Goal: Transaction & Acquisition: Purchase product/service

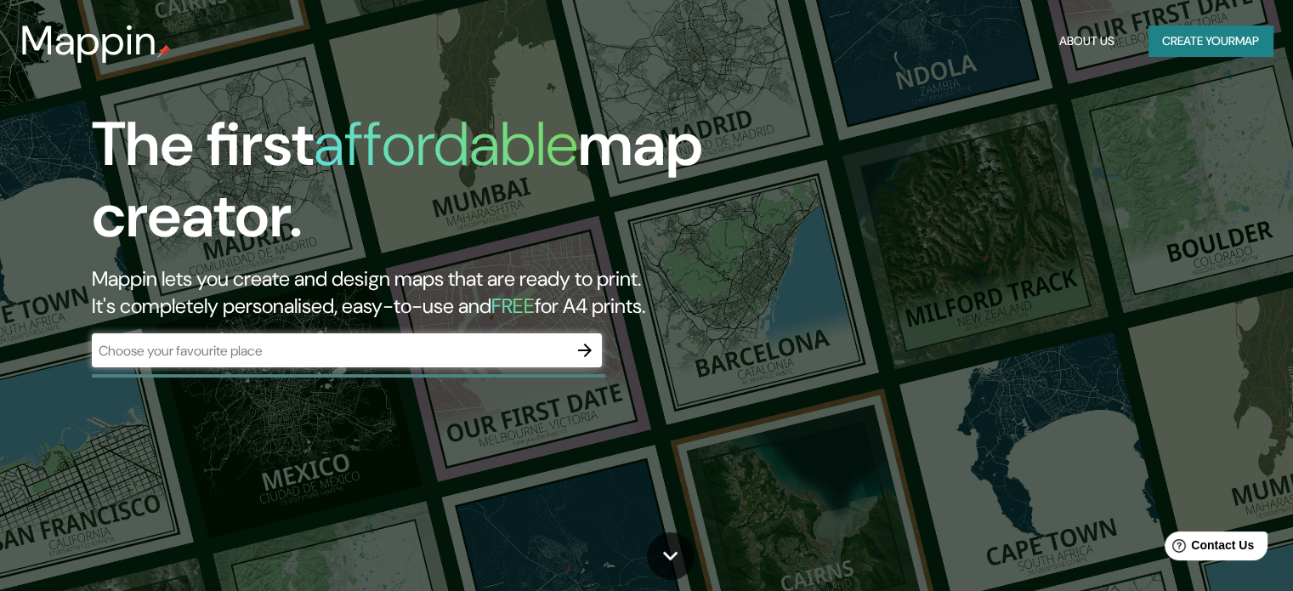
click at [238, 360] on div "​" at bounding box center [347, 350] width 510 height 34
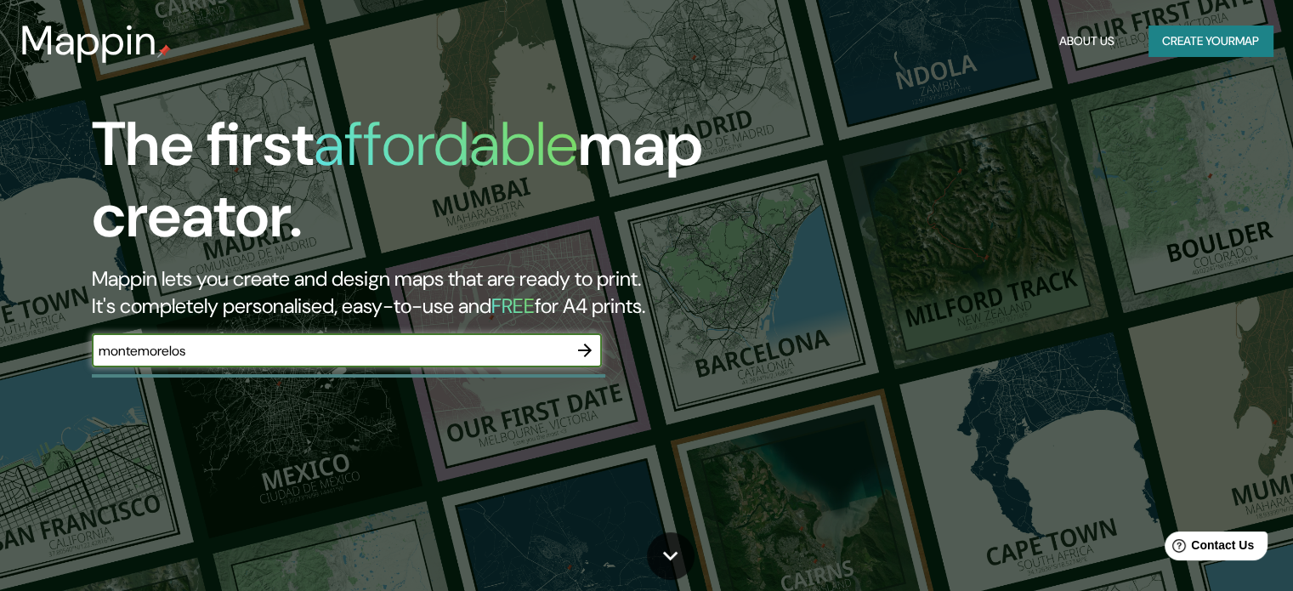
type input "montemorelos"
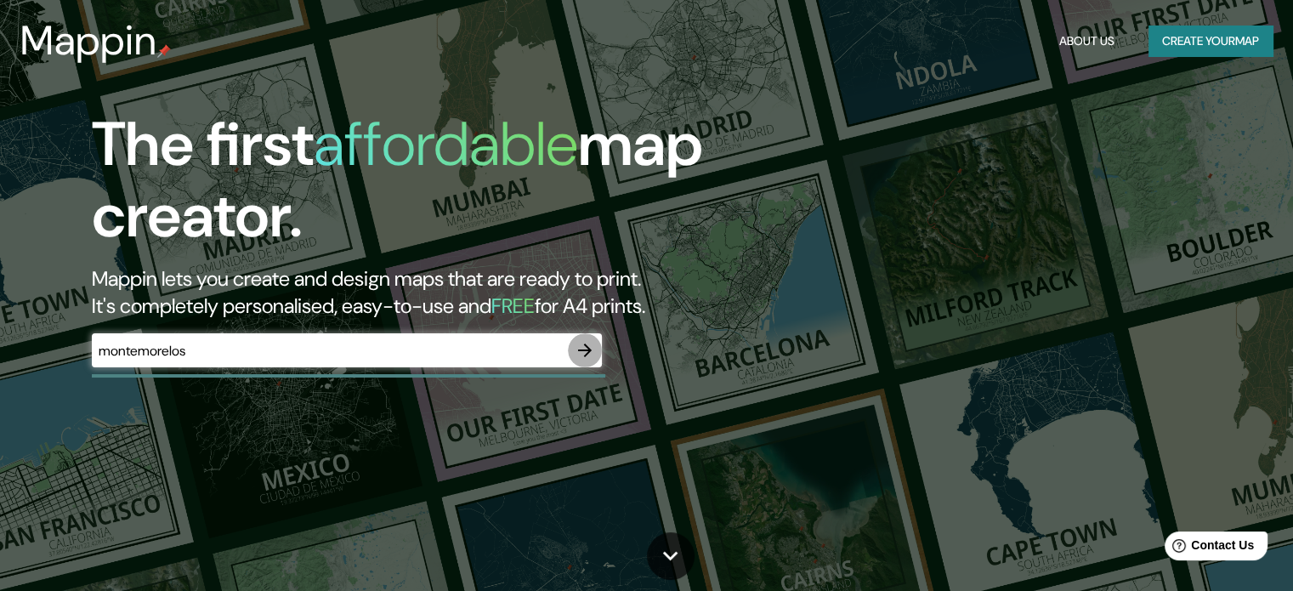
click at [588, 344] on icon "button" at bounding box center [585, 350] width 20 height 20
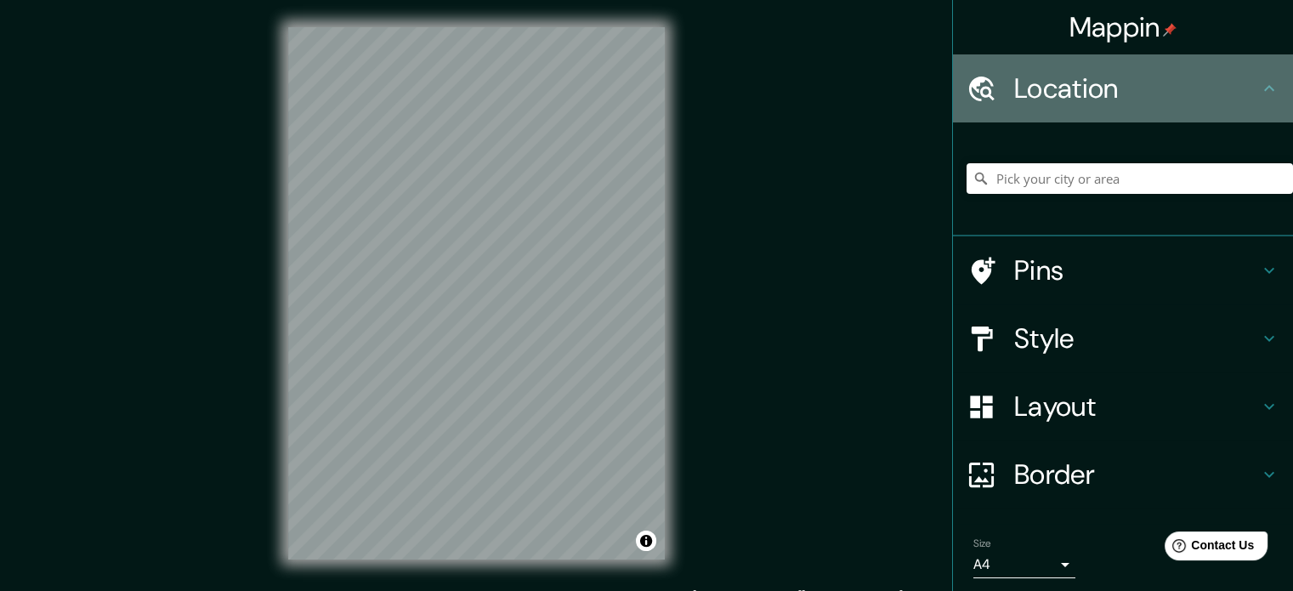
click at [1077, 97] on h4 "Location" at bounding box center [1136, 88] width 245 height 34
click at [1086, 104] on h4 "Location" at bounding box center [1136, 88] width 245 height 34
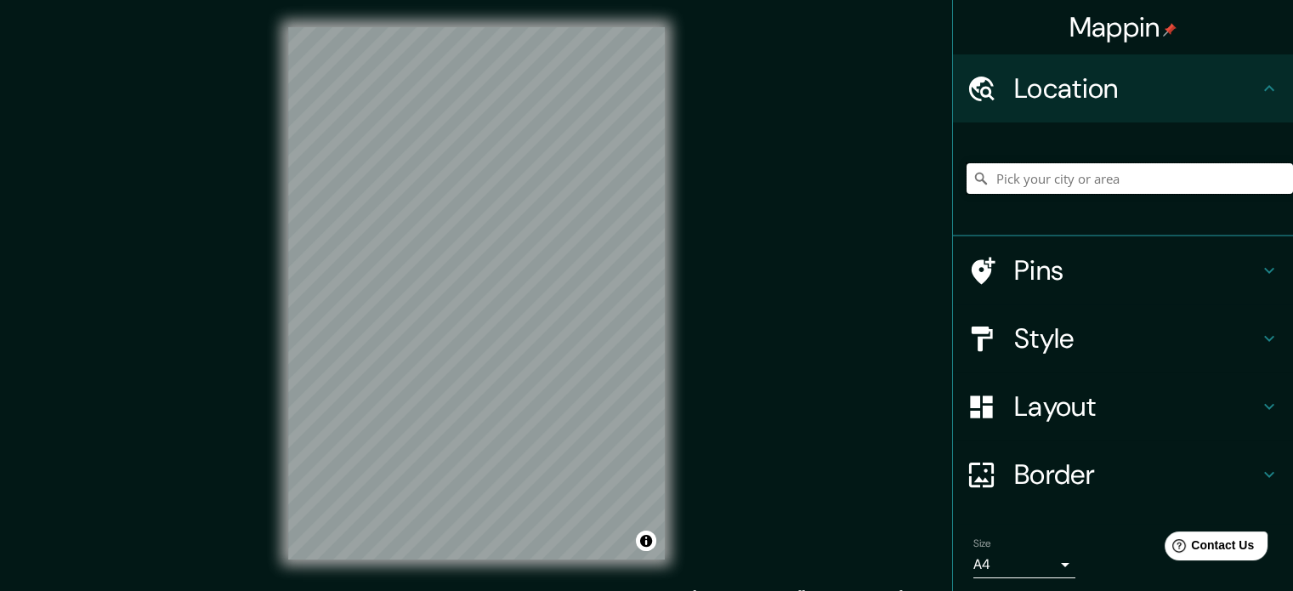
click at [1044, 166] on input "Pick your city or area" at bounding box center [1130, 178] width 326 height 31
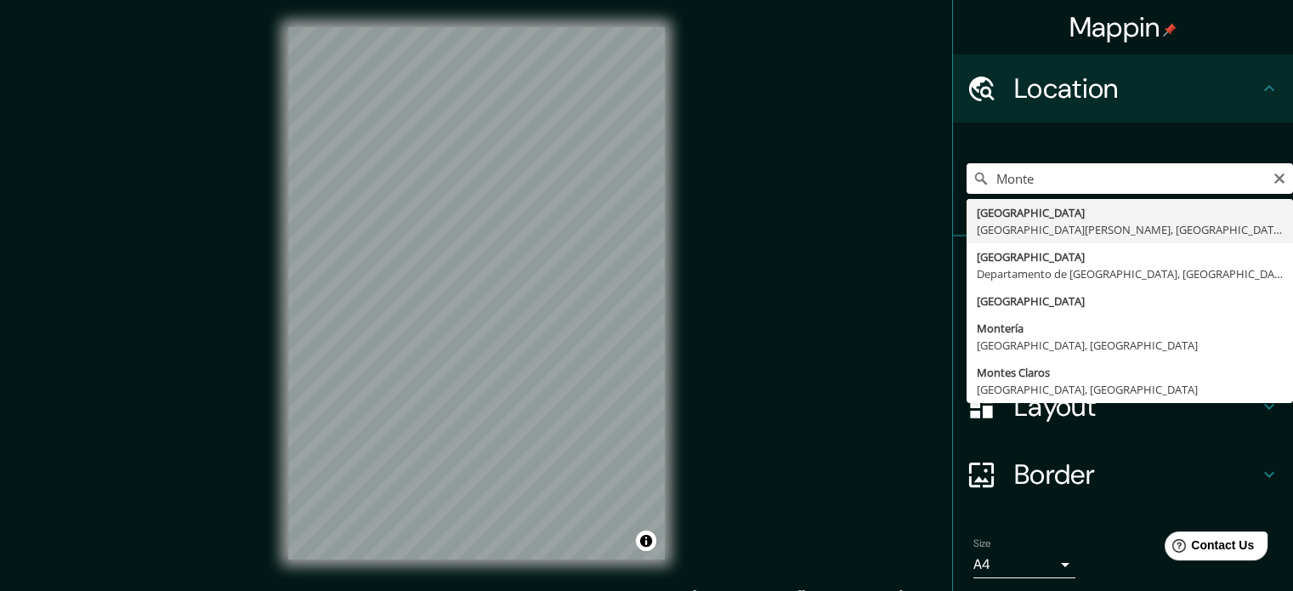
type input "[GEOGRAPHIC_DATA], [GEOGRAPHIC_DATA][PERSON_NAME], [GEOGRAPHIC_DATA]"
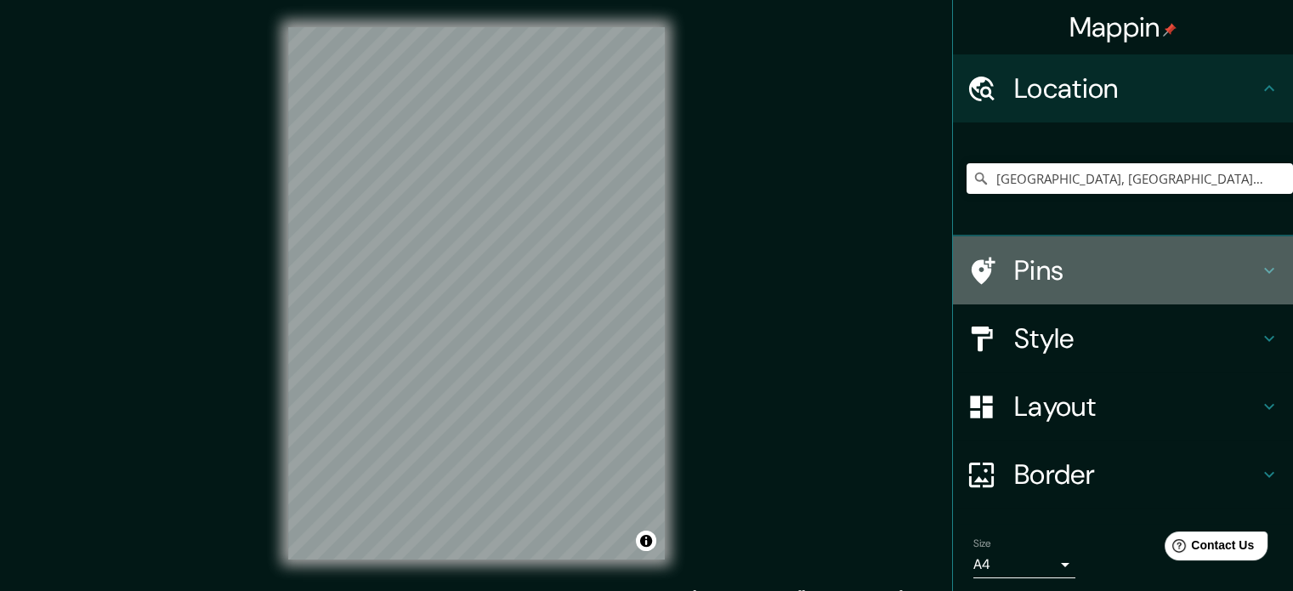
click at [1014, 265] on h4 "Pins" at bounding box center [1136, 270] width 245 height 34
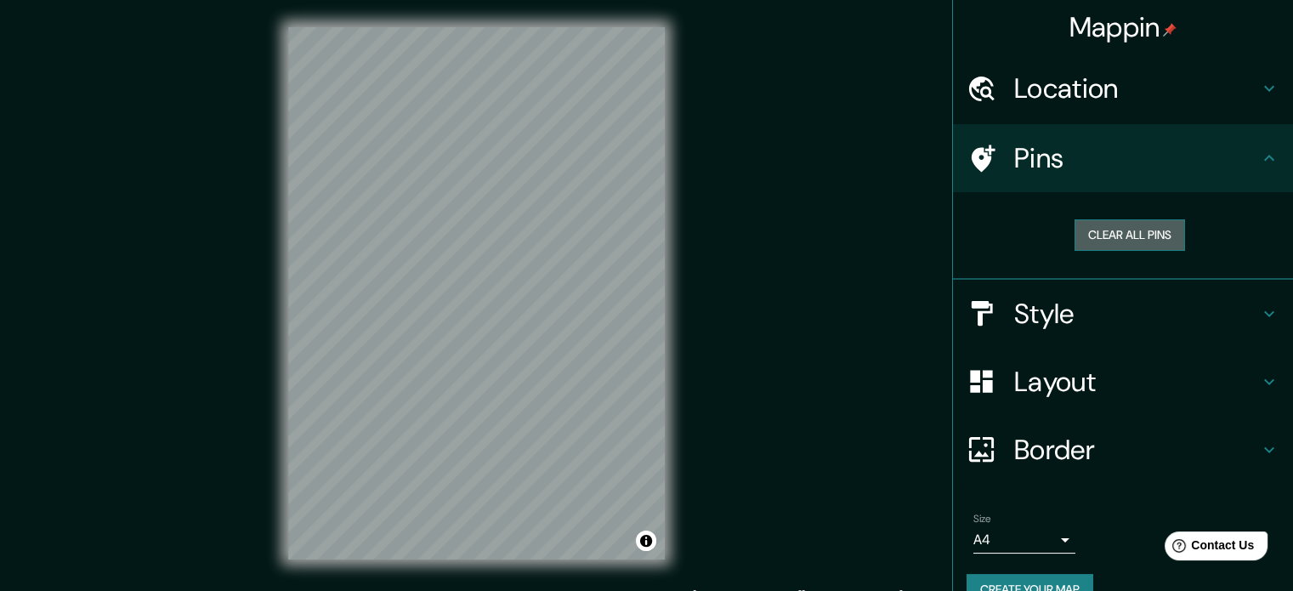
click at [1109, 230] on button "Clear all pins" at bounding box center [1130, 234] width 111 height 31
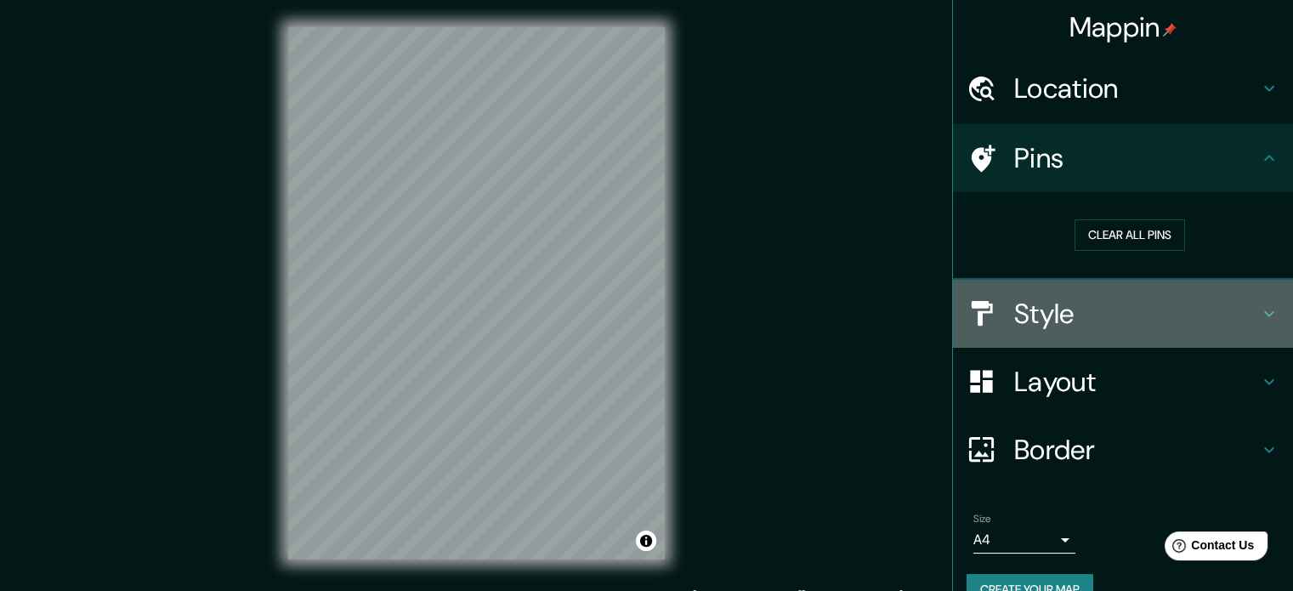
click at [1074, 297] on h4 "Style" at bounding box center [1136, 314] width 245 height 34
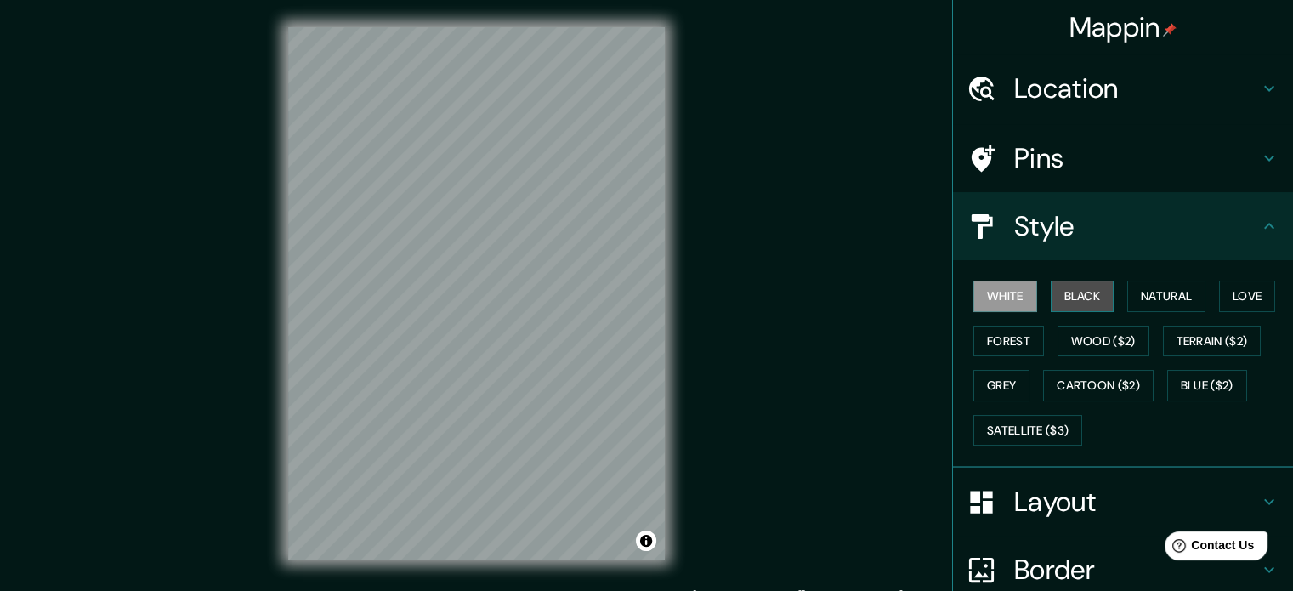
click at [1062, 301] on button "Black" at bounding box center [1083, 296] width 64 height 31
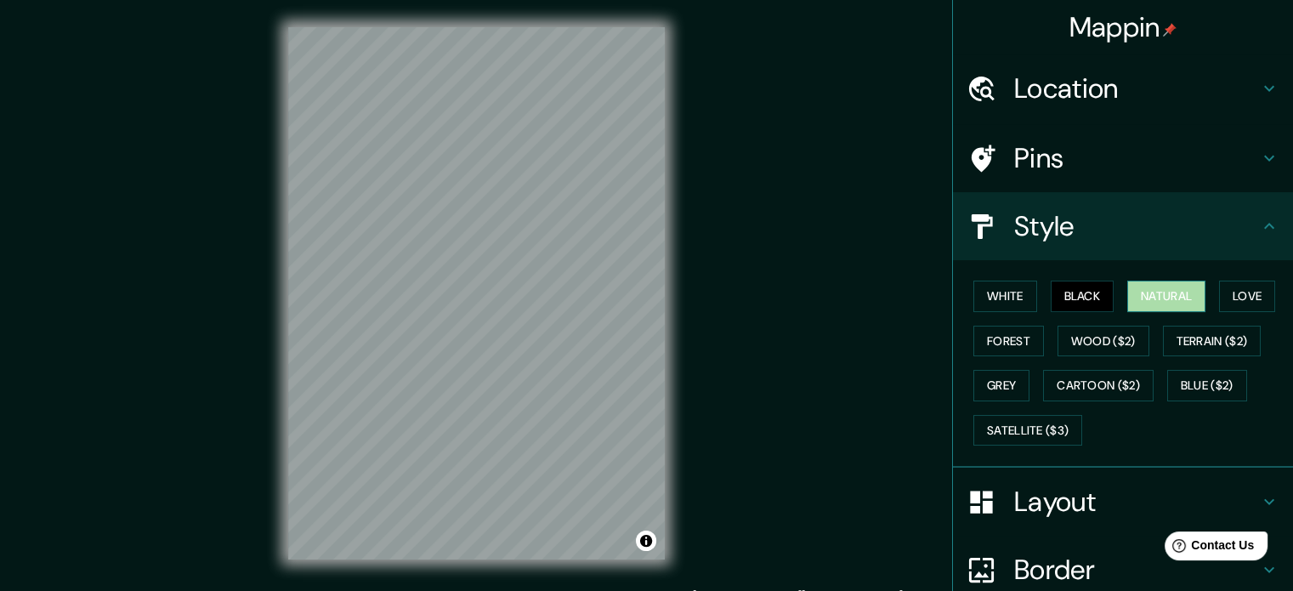
click at [1177, 299] on button "Natural" at bounding box center [1166, 296] width 78 height 31
click at [1246, 292] on button "Love" at bounding box center [1247, 296] width 56 height 31
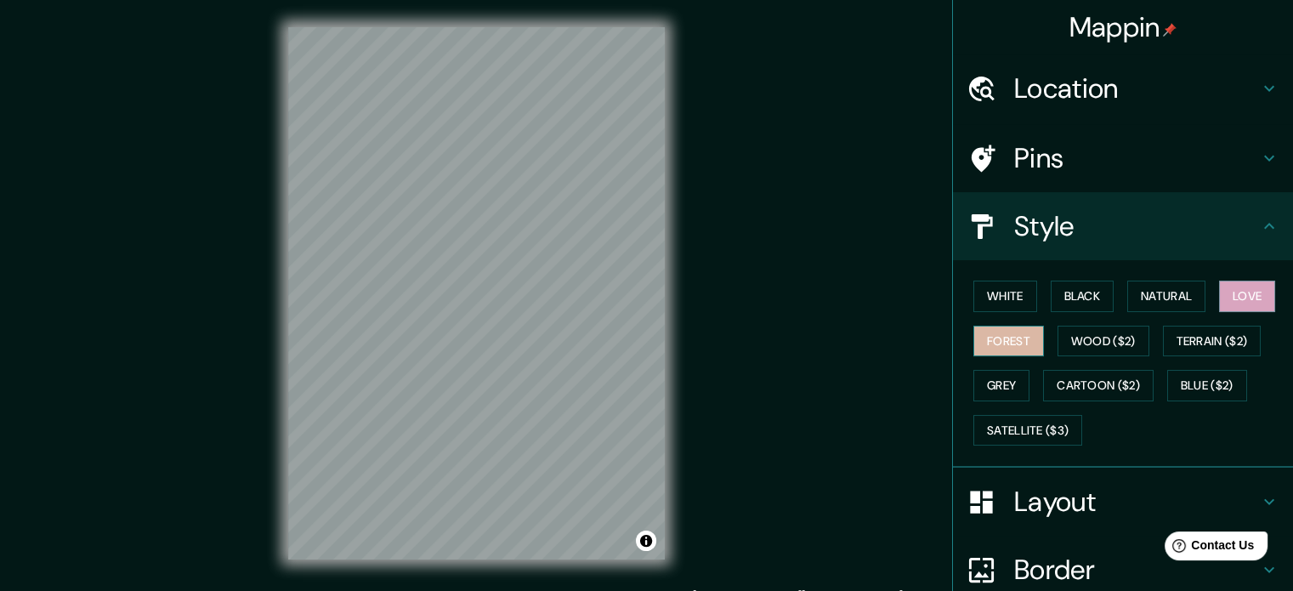
click at [974, 342] on button "Forest" at bounding box center [1008, 341] width 71 height 31
click at [769, 303] on div "Mappin Location [GEOGRAPHIC_DATA], [GEOGRAPHIC_DATA][PERSON_NAME], [GEOGRAPHIC_…" at bounding box center [646, 307] width 1293 height 614
click at [683, 174] on div "© Mapbox © OpenStreetMap Improve this map" at bounding box center [476, 293] width 431 height 587
click at [670, 483] on div "© Mapbox © OpenStreetMap Improve this map" at bounding box center [476, 293] width 431 height 587
click at [462, 590] on html "Mappin Location [GEOGRAPHIC_DATA], [GEOGRAPHIC_DATA][PERSON_NAME], [GEOGRAPHIC_…" at bounding box center [646, 295] width 1293 height 591
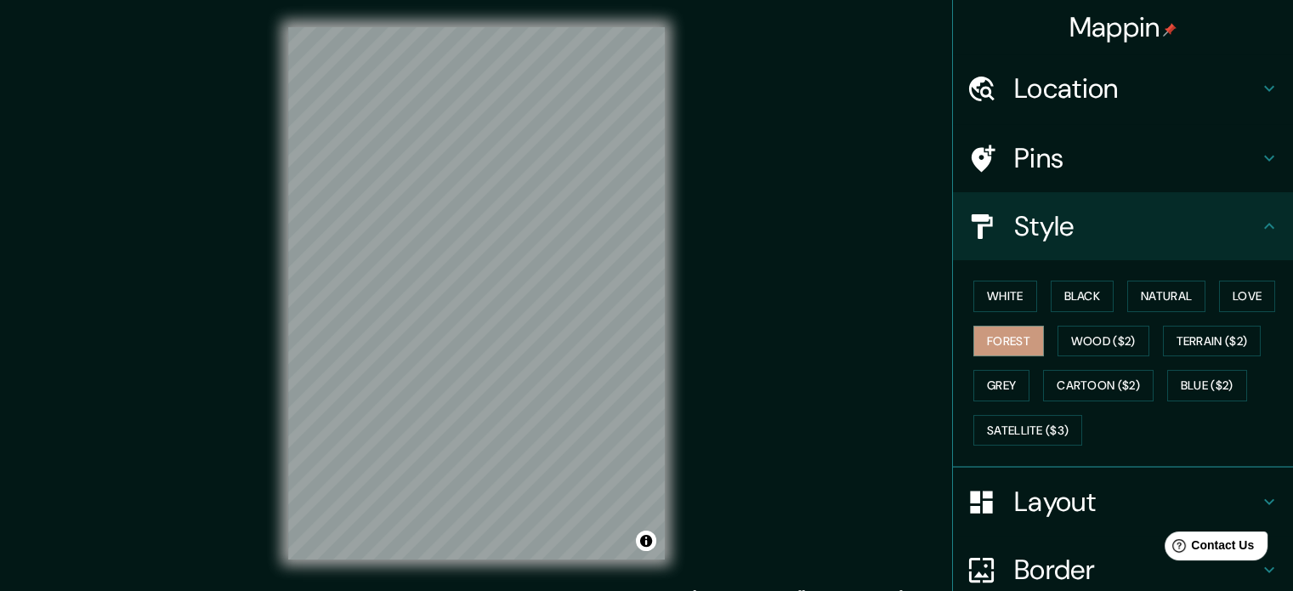
click at [796, 75] on div "Mappin Location [GEOGRAPHIC_DATA], [GEOGRAPHIC_DATA][PERSON_NAME], [GEOGRAPHIC_…" at bounding box center [646, 307] width 1293 height 614
click at [1006, 440] on button "Satellite ($3)" at bounding box center [1027, 430] width 109 height 31
click at [263, 530] on div "© Mapbox © OpenStreetMap Improve this map © Maxar" at bounding box center [476, 293] width 431 height 587
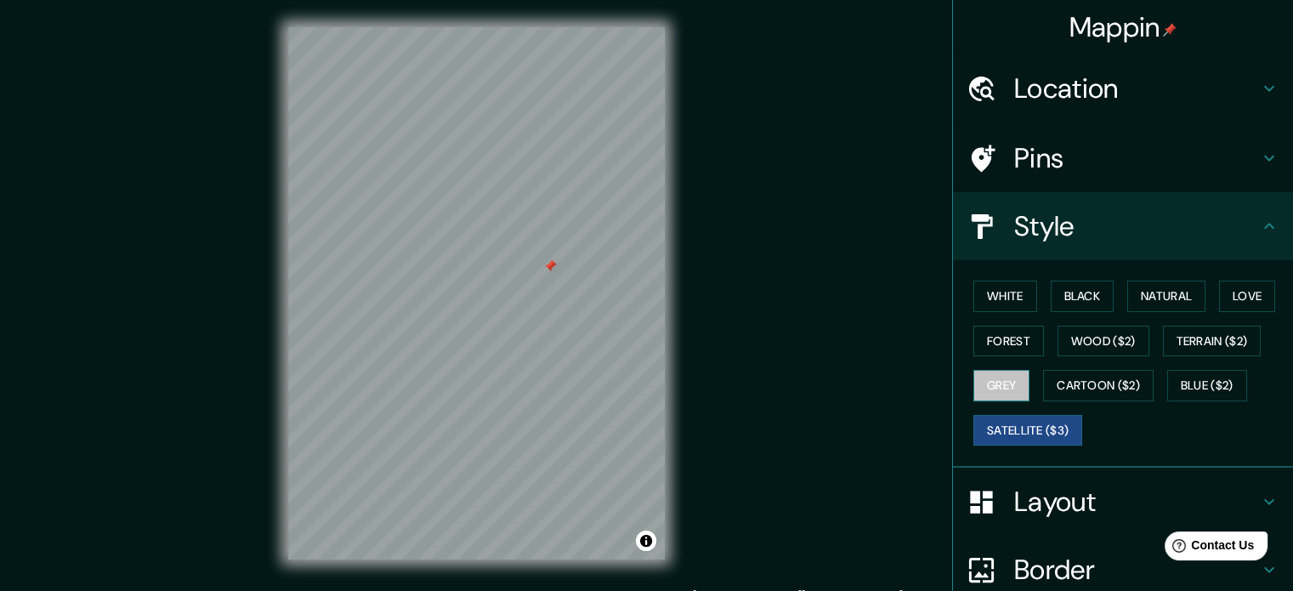
click at [996, 374] on button "Grey" at bounding box center [1001, 385] width 56 height 31
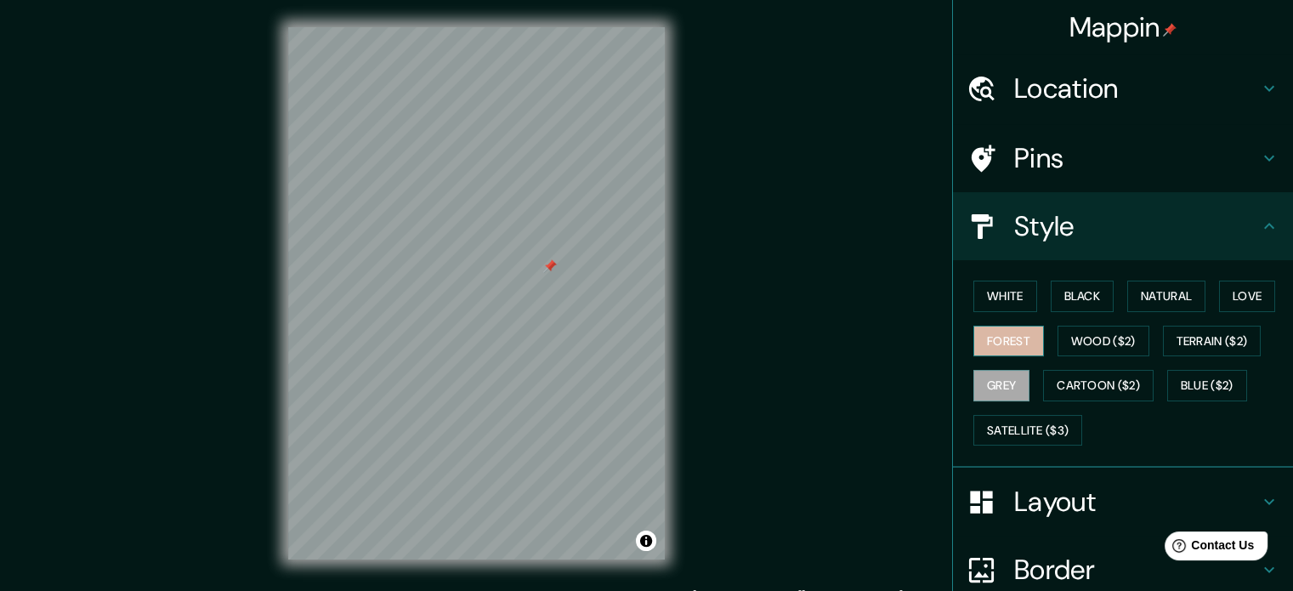
click at [1003, 338] on button "Forest" at bounding box center [1008, 341] width 71 height 31
click at [979, 373] on button "Grey" at bounding box center [1001, 385] width 56 height 31
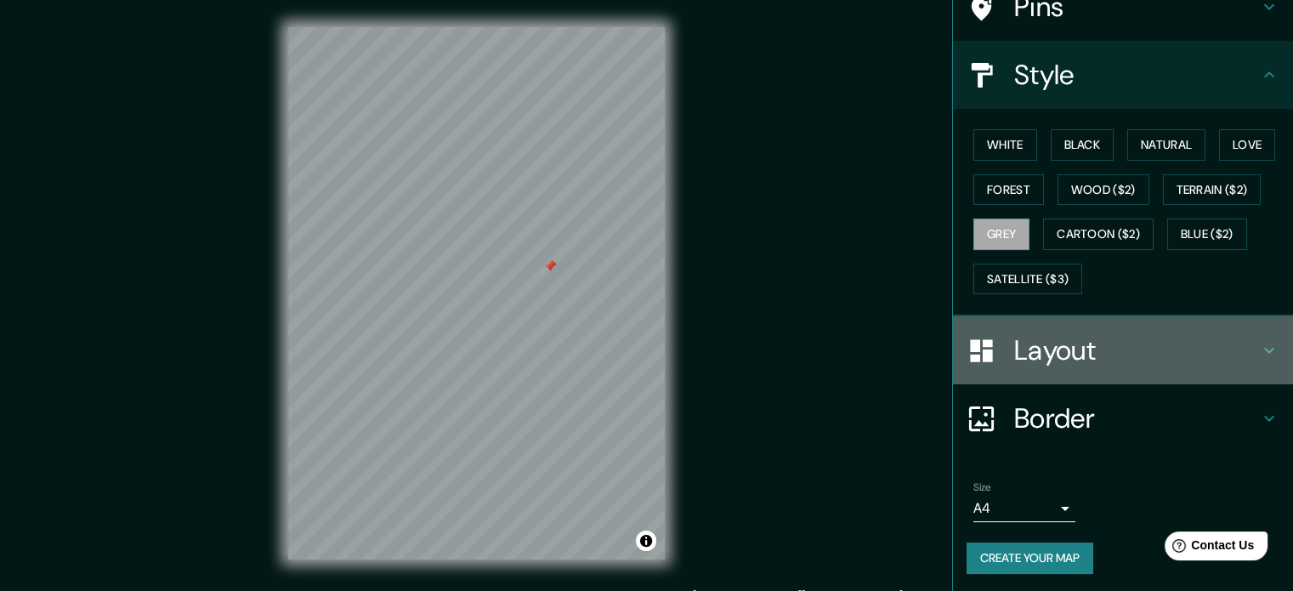
click at [998, 336] on div at bounding box center [991, 351] width 48 height 30
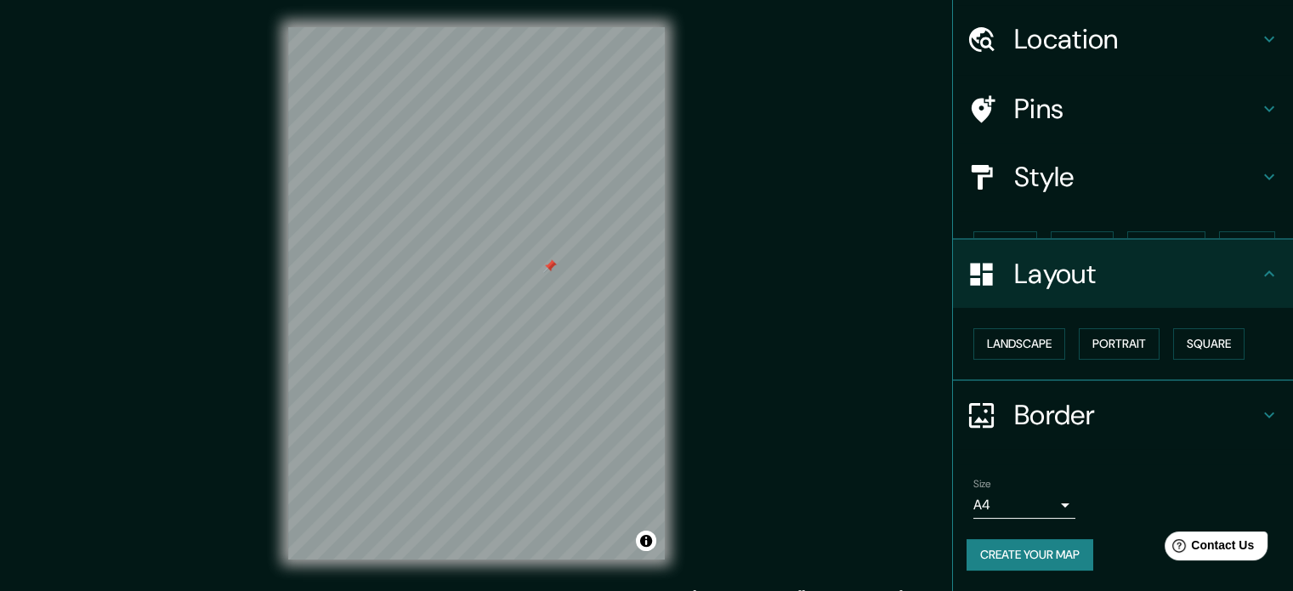
scroll to position [19, 0]
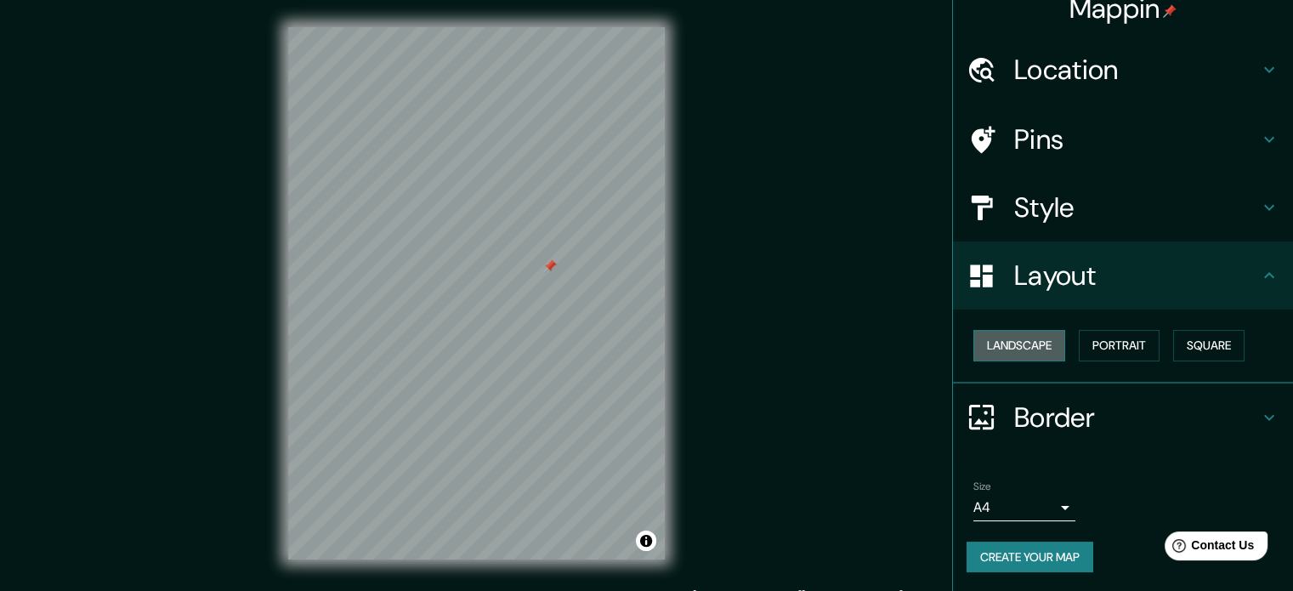
click at [998, 335] on button "Landscape" at bounding box center [1019, 345] width 92 height 31
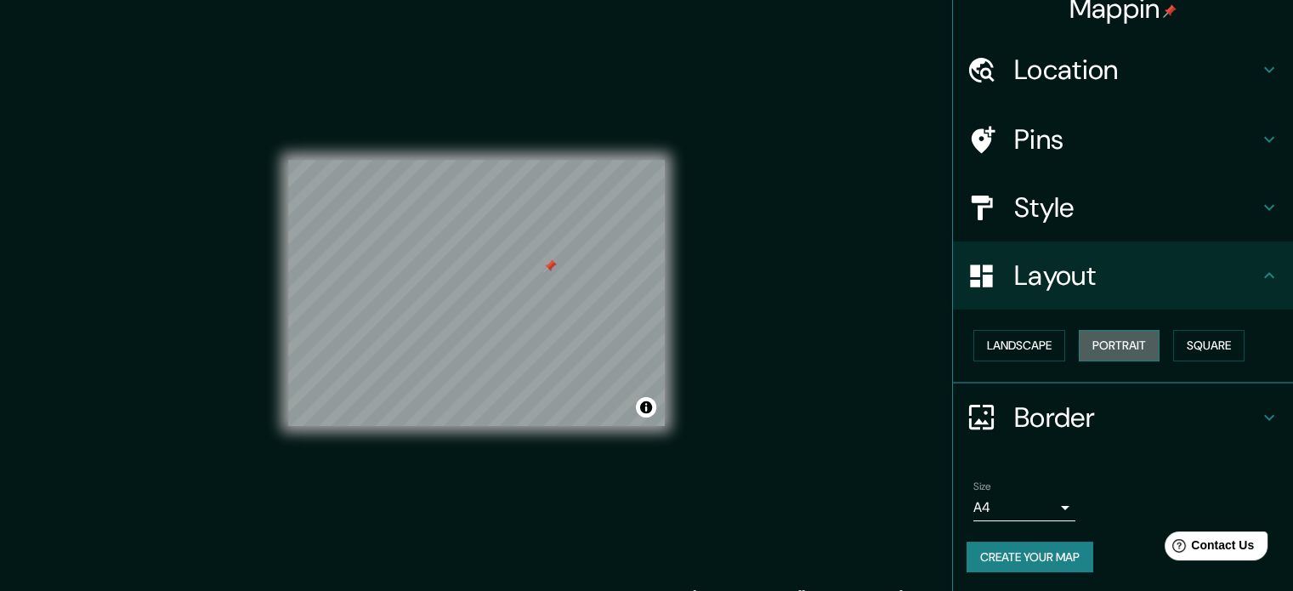
click at [1116, 339] on button "Portrait" at bounding box center [1119, 345] width 81 height 31
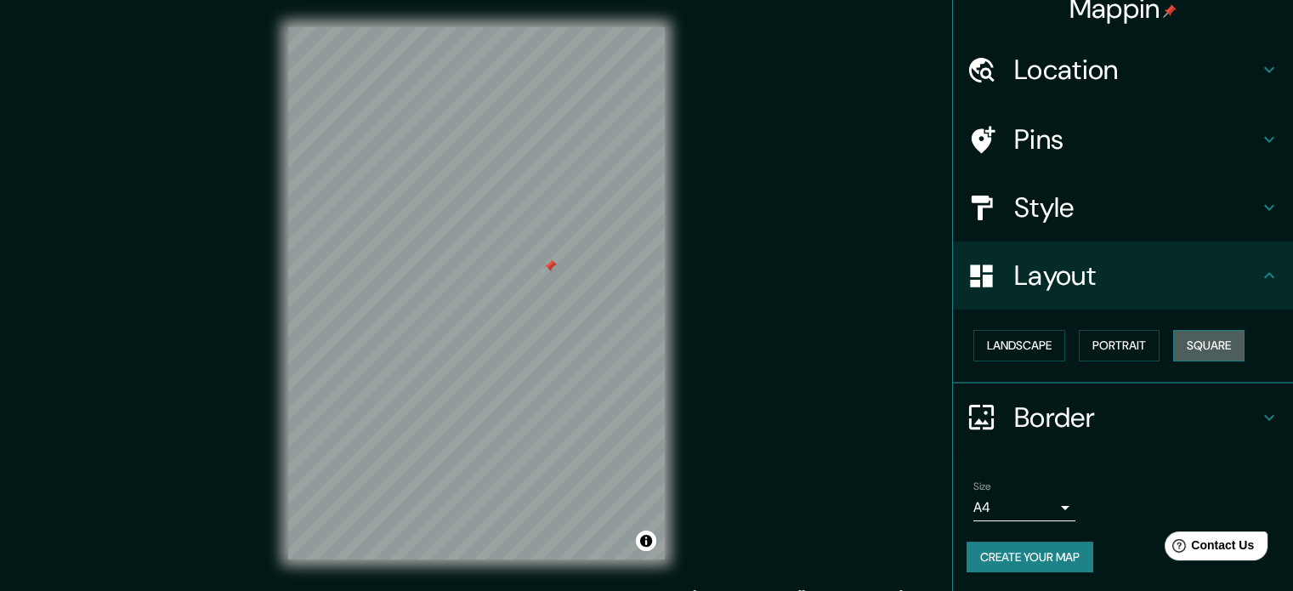
click at [1211, 332] on button "Square" at bounding box center [1208, 345] width 71 height 31
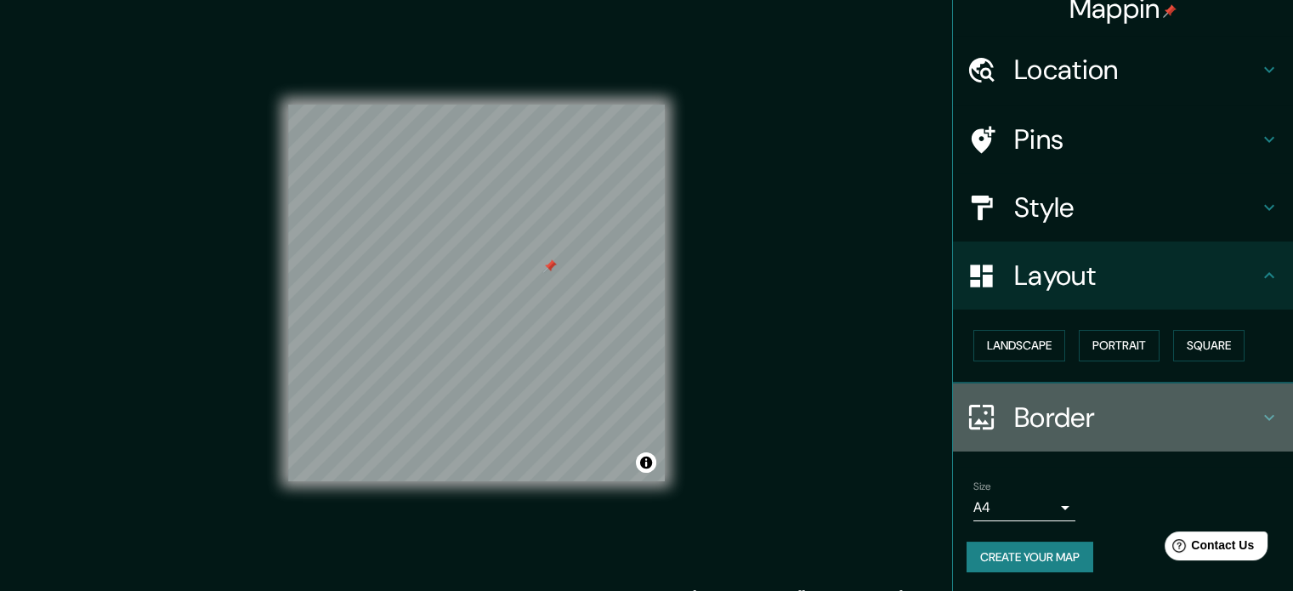
click at [1049, 420] on h4 "Border" at bounding box center [1136, 417] width 245 height 34
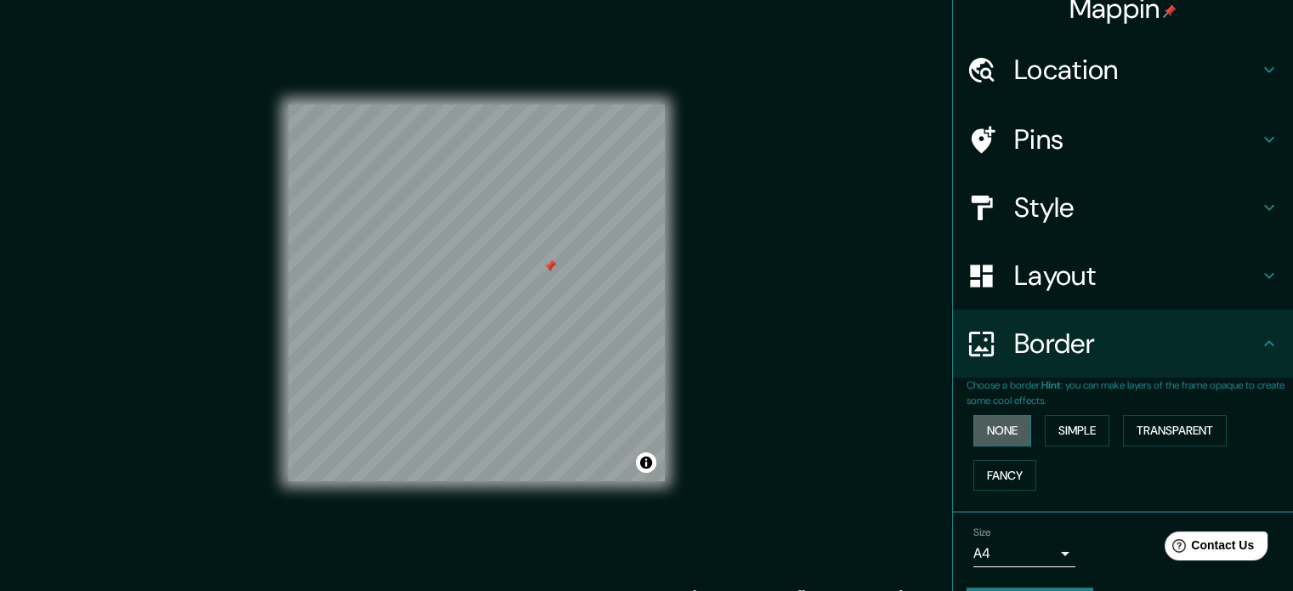
click at [996, 434] on button "None" at bounding box center [1002, 430] width 58 height 31
click at [1045, 429] on button "Simple" at bounding box center [1077, 430] width 65 height 31
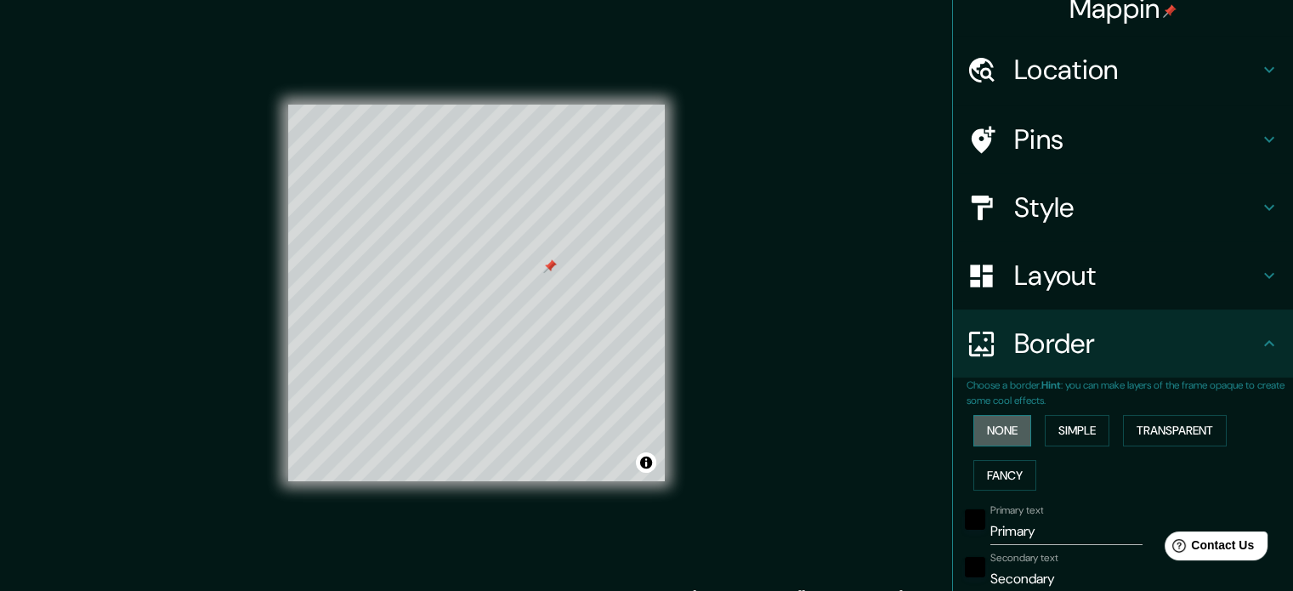
click at [973, 431] on button "None" at bounding box center [1002, 430] width 58 height 31
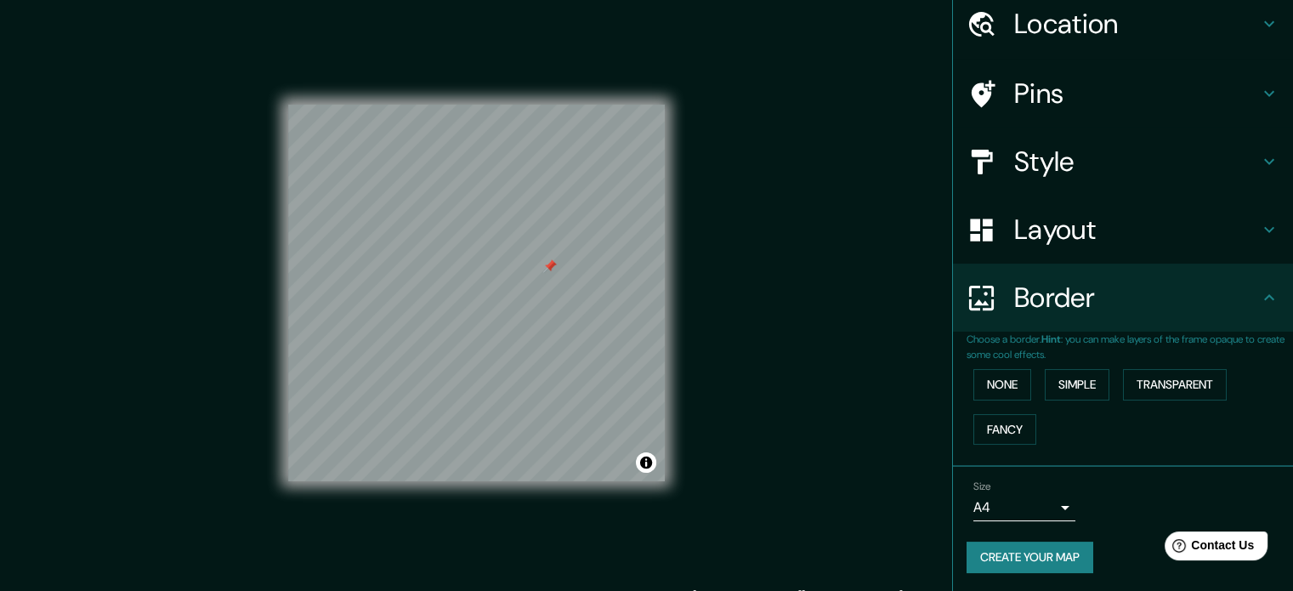
scroll to position [0, 0]
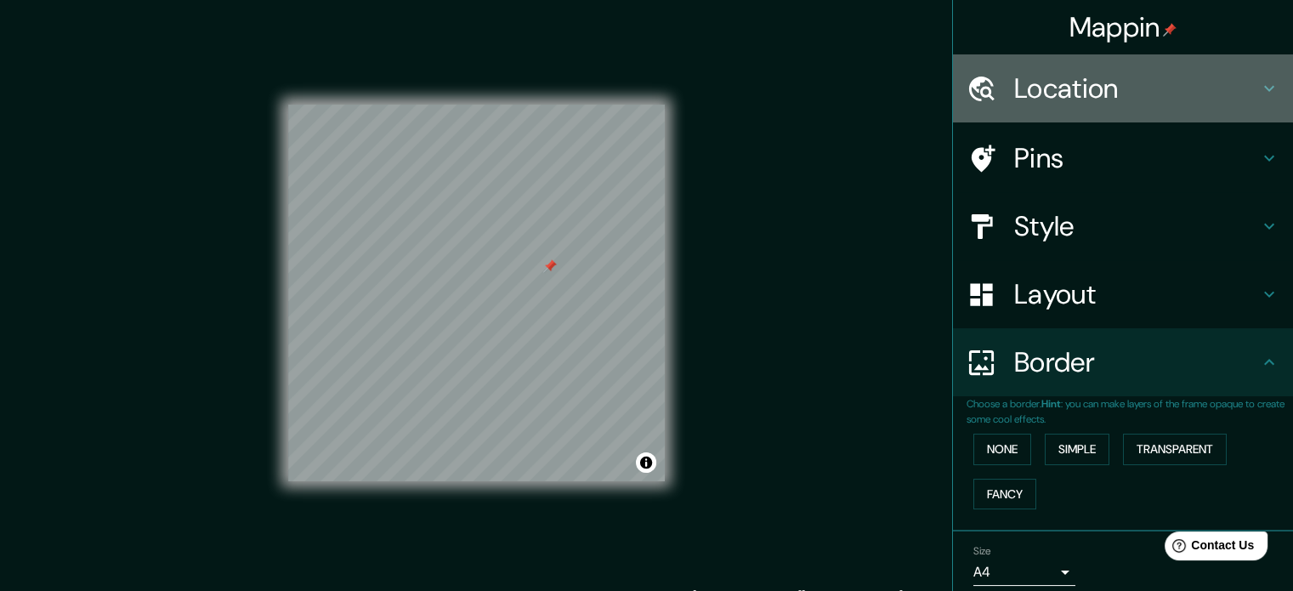
click at [1030, 96] on h4 "Location" at bounding box center [1136, 88] width 245 height 34
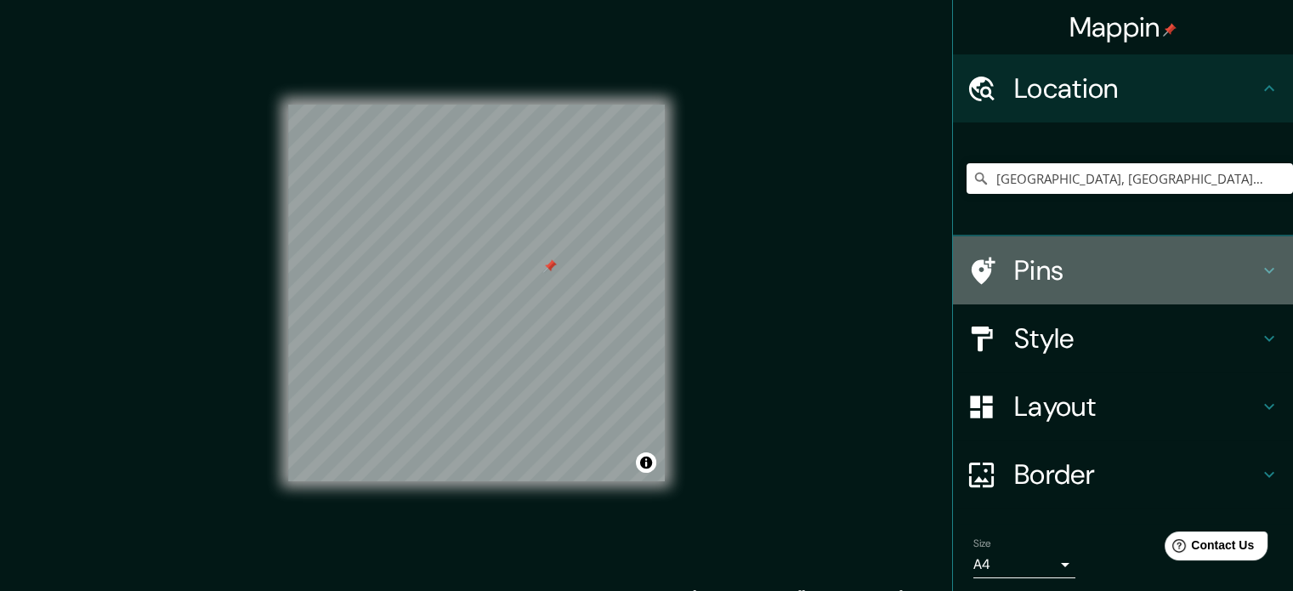
click at [1028, 261] on h4 "Pins" at bounding box center [1136, 270] width 245 height 34
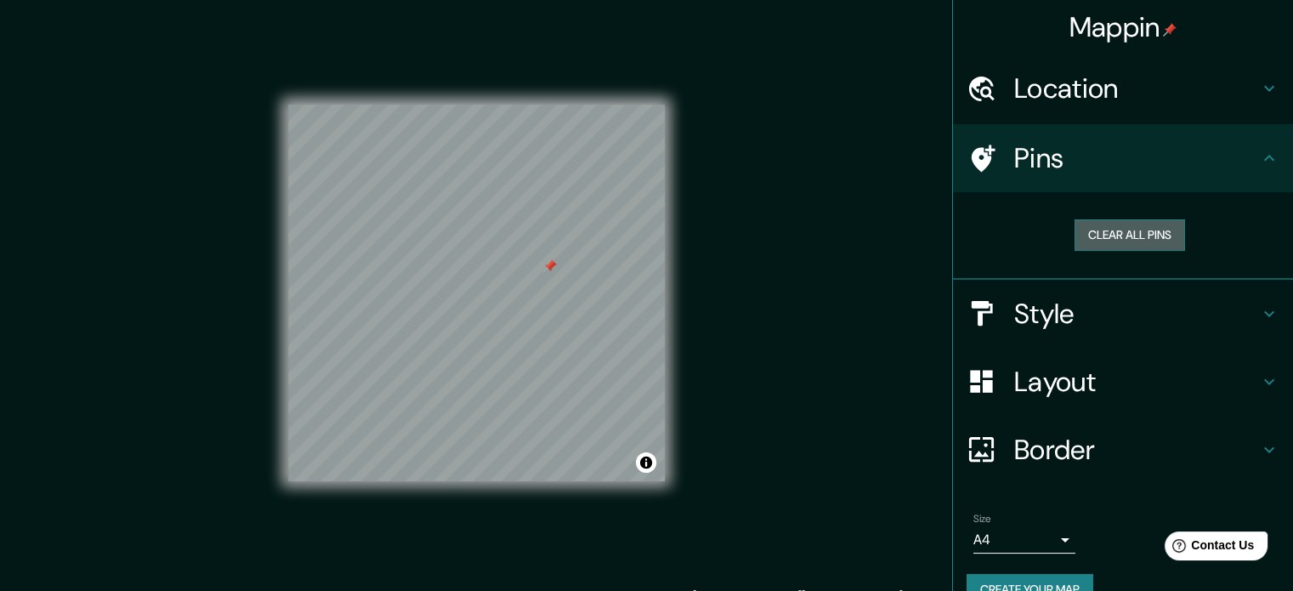
click at [1099, 222] on button "Clear all pins" at bounding box center [1130, 234] width 111 height 31
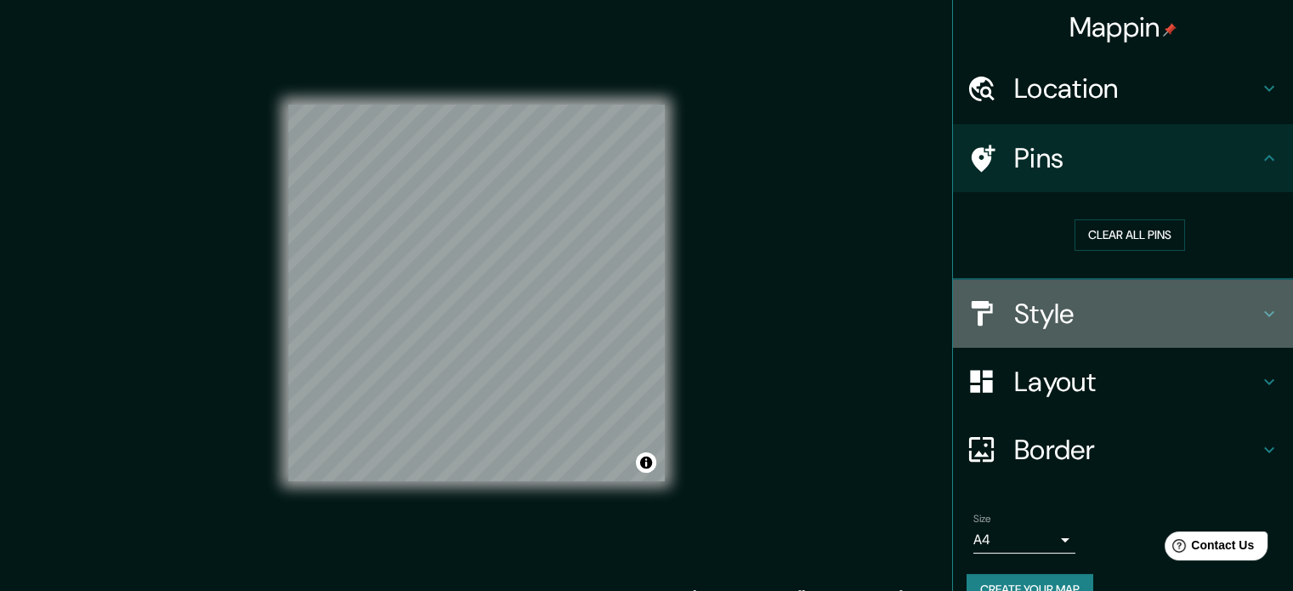
click at [1014, 299] on h4 "Style" at bounding box center [1136, 314] width 245 height 34
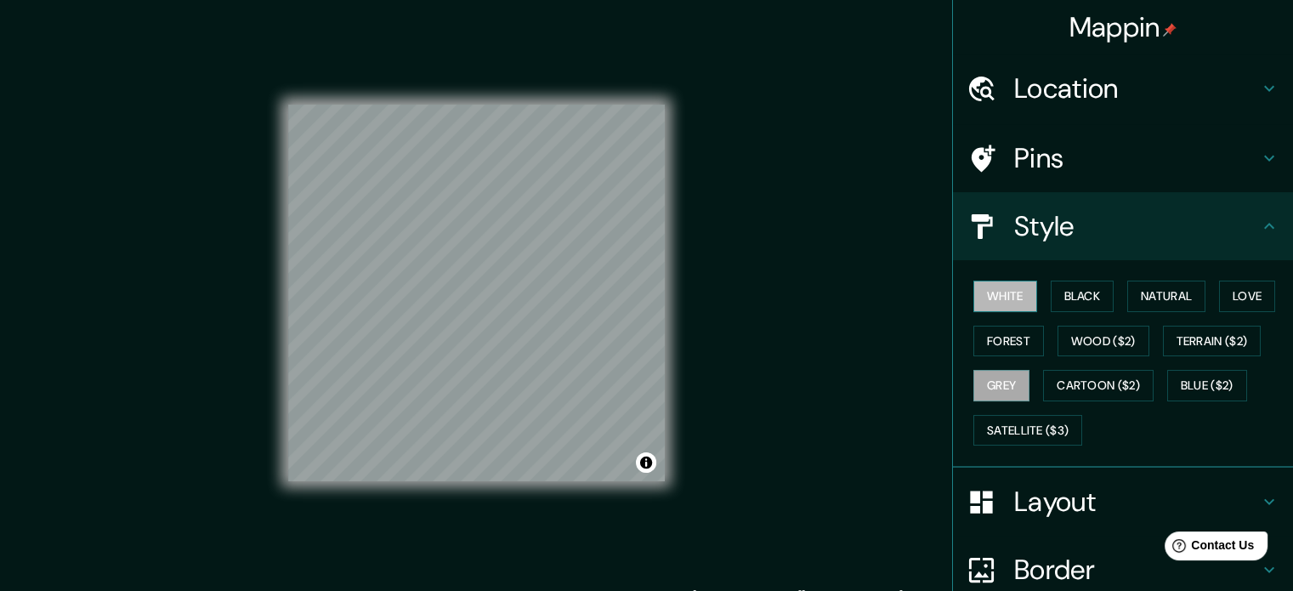
click at [1003, 308] on button "White" at bounding box center [1005, 296] width 64 height 31
click at [1051, 298] on button "Black" at bounding box center [1083, 296] width 64 height 31
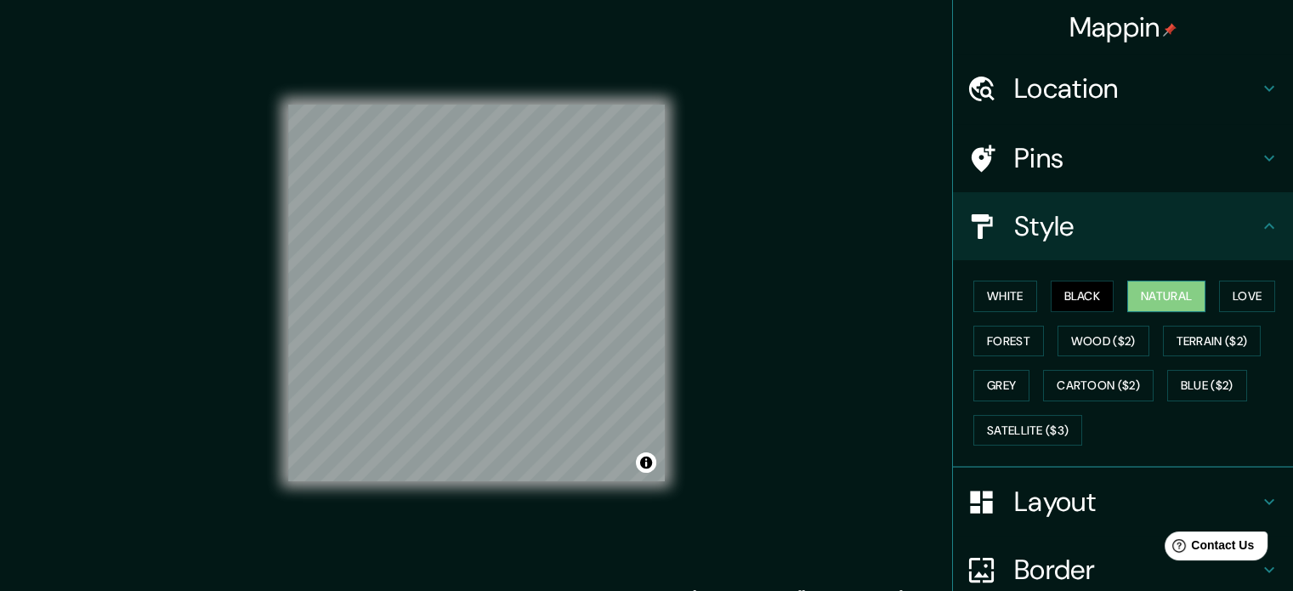
click at [1127, 298] on button "Natural" at bounding box center [1166, 296] width 78 height 31
click at [1240, 295] on button "Love" at bounding box center [1247, 296] width 56 height 31
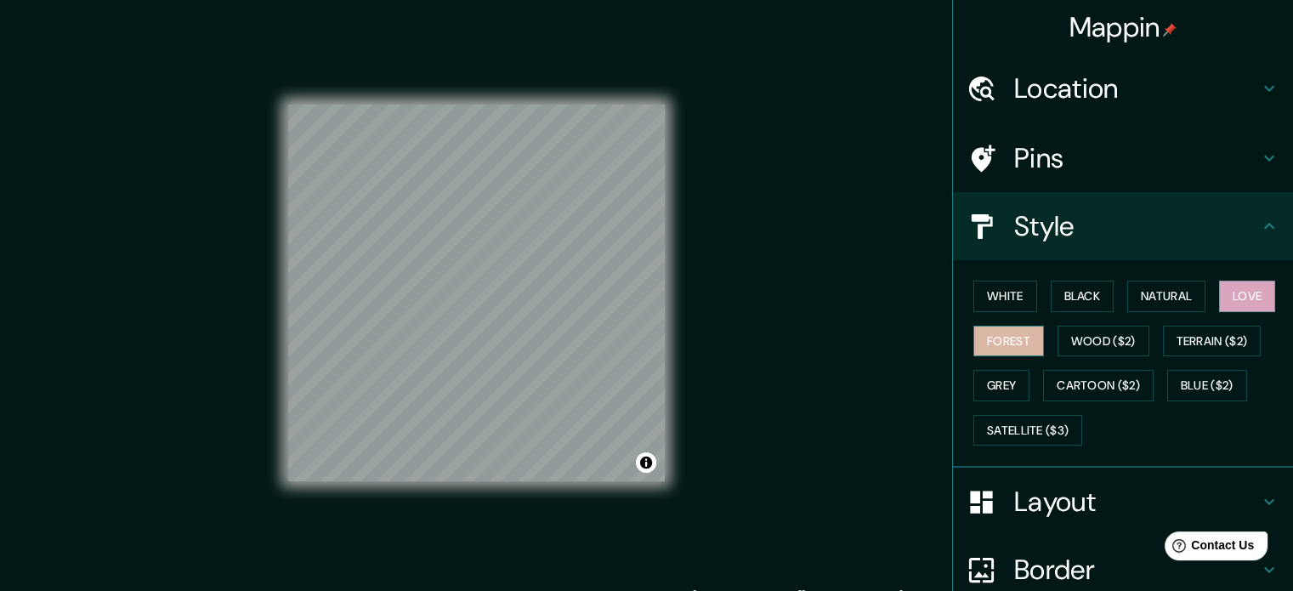
click at [1008, 336] on button "Forest" at bounding box center [1008, 341] width 71 height 31
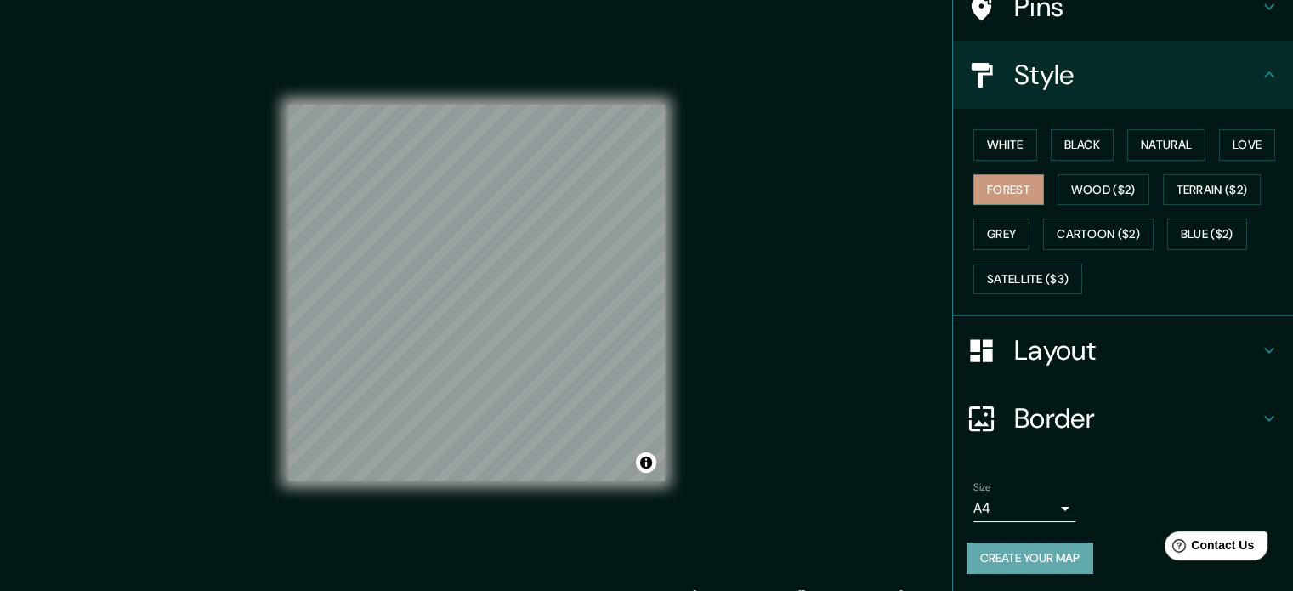
click at [996, 552] on button "Create your map" at bounding box center [1030, 557] width 127 height 31
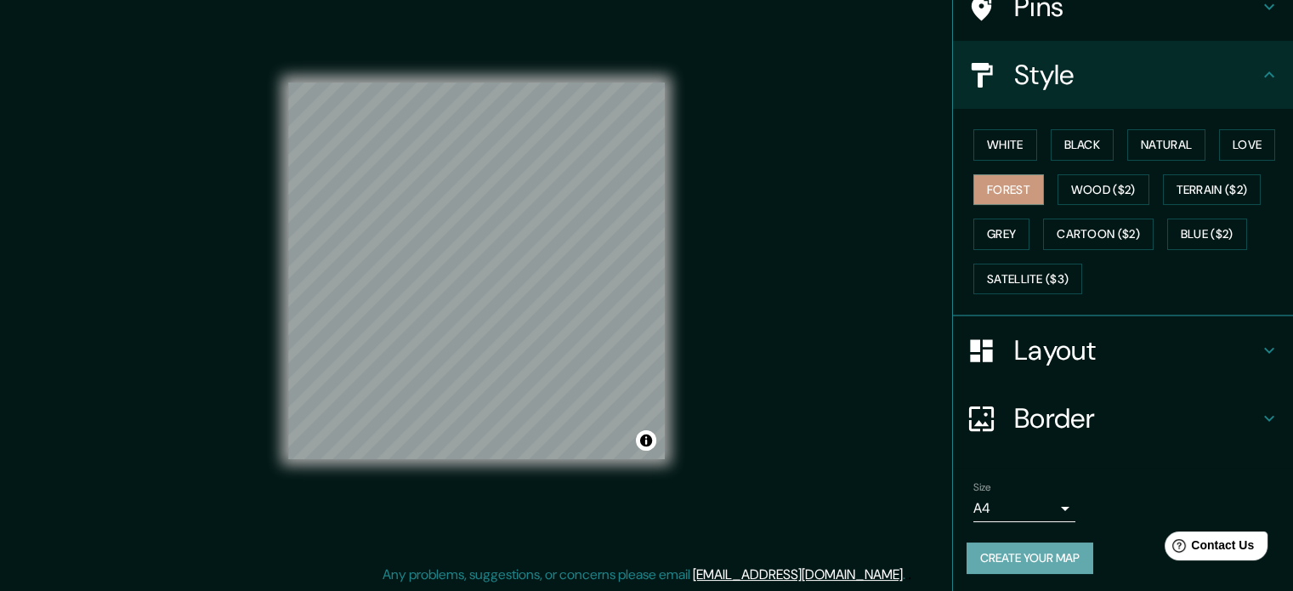
click at [993, 550] on button "Create your map" at bounding box center [1030, 557] width 127 height 31
